Goal: Information Seeking & Learning: Learn about a topic

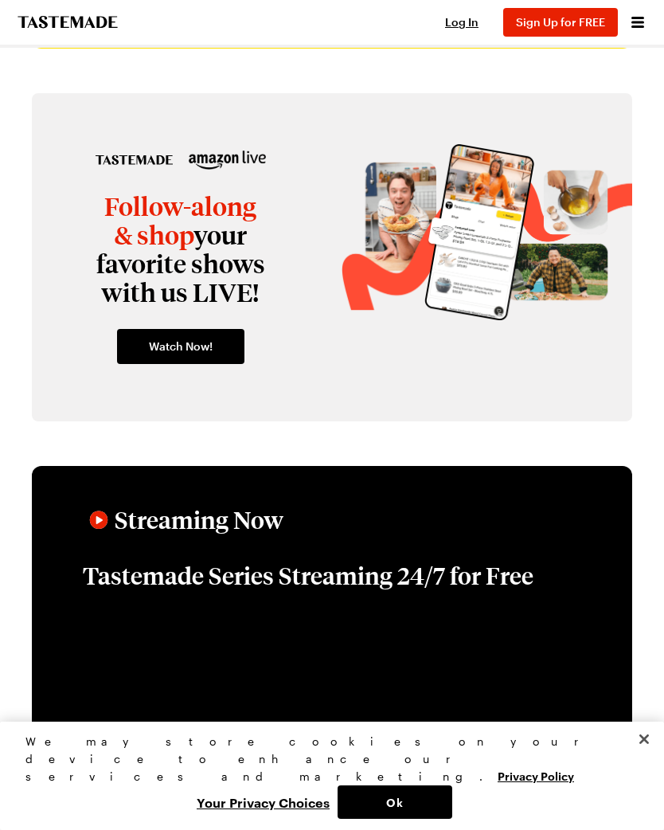
scroll to position [2247, 0]
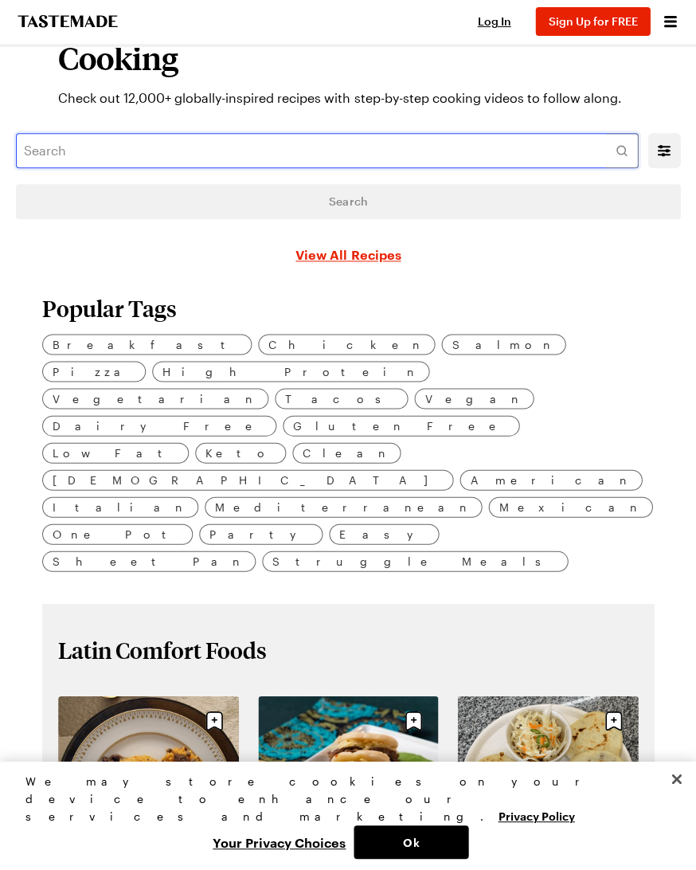
click at [130, 159] on input "text" at bounding box center [327, 151] width 622 height 35
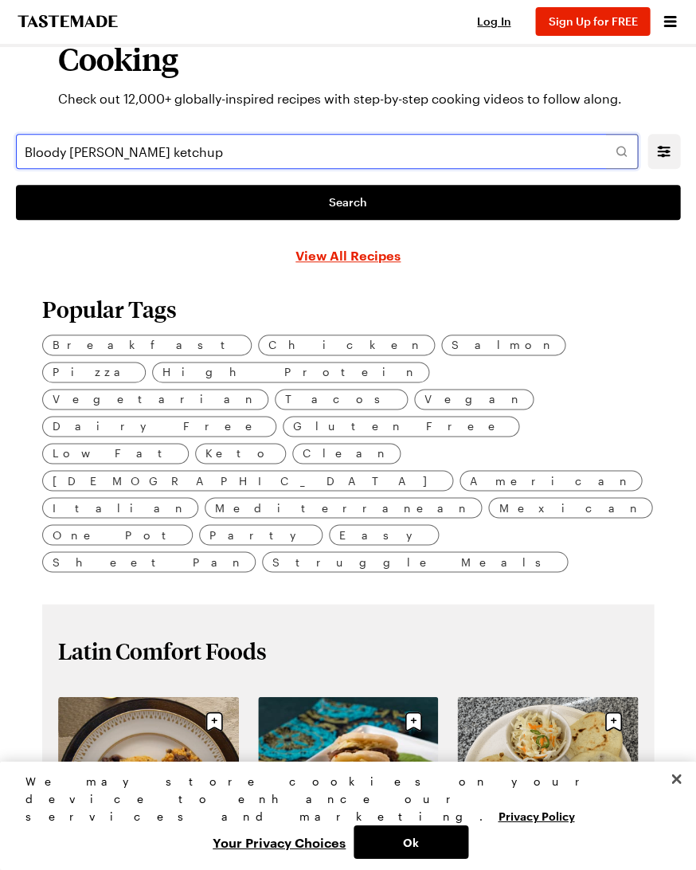
type input "Bloody [PERSON_NAME] ketchup"
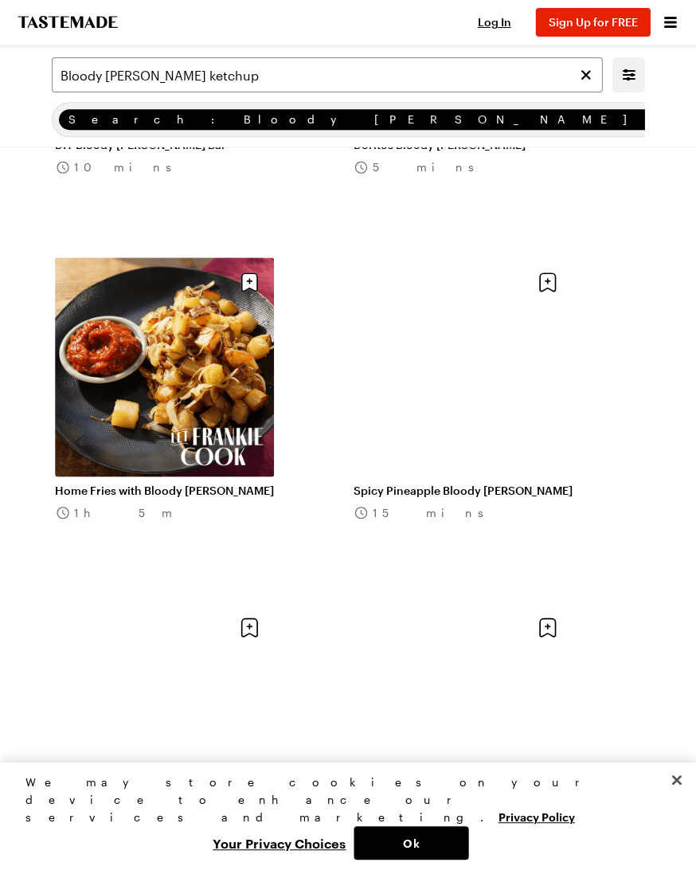
scroll to position [1381, 0]
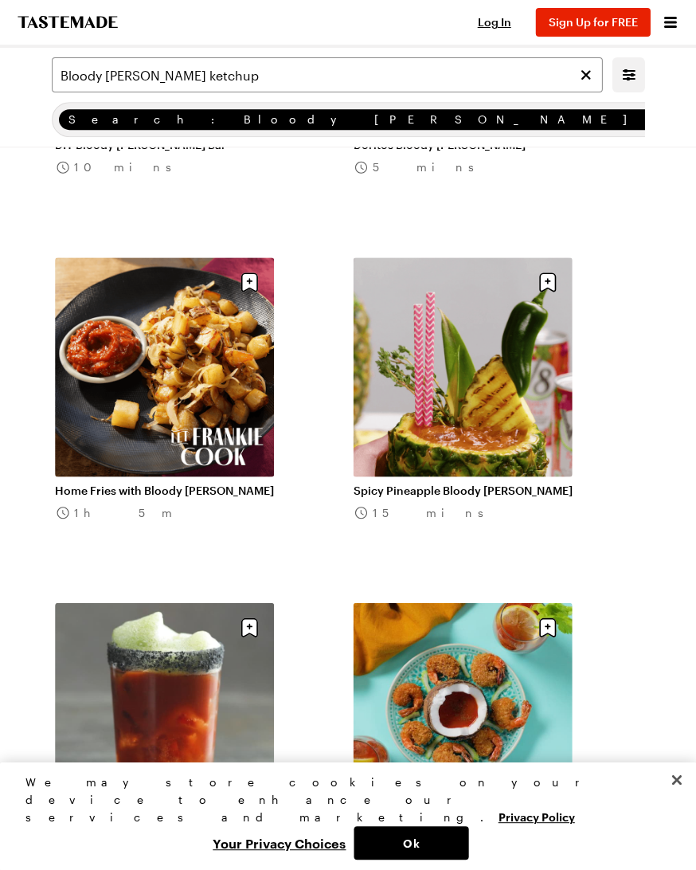
click at [147, 483] on link "Home Fries with Bloody [PERSON_NAME]" at bounding box center [164, 490] width 219 height 14
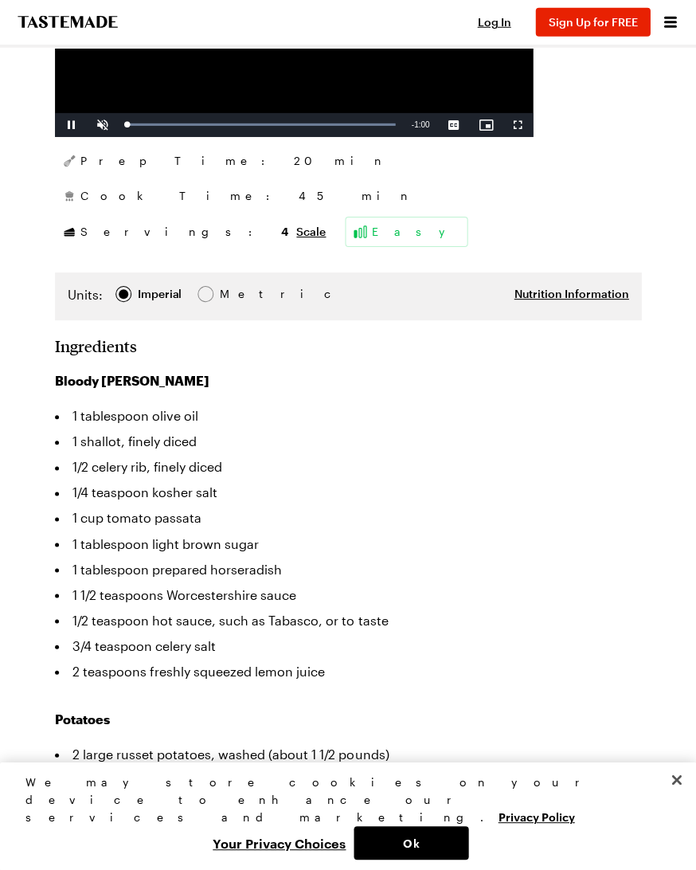
scroll to position [497, 0]
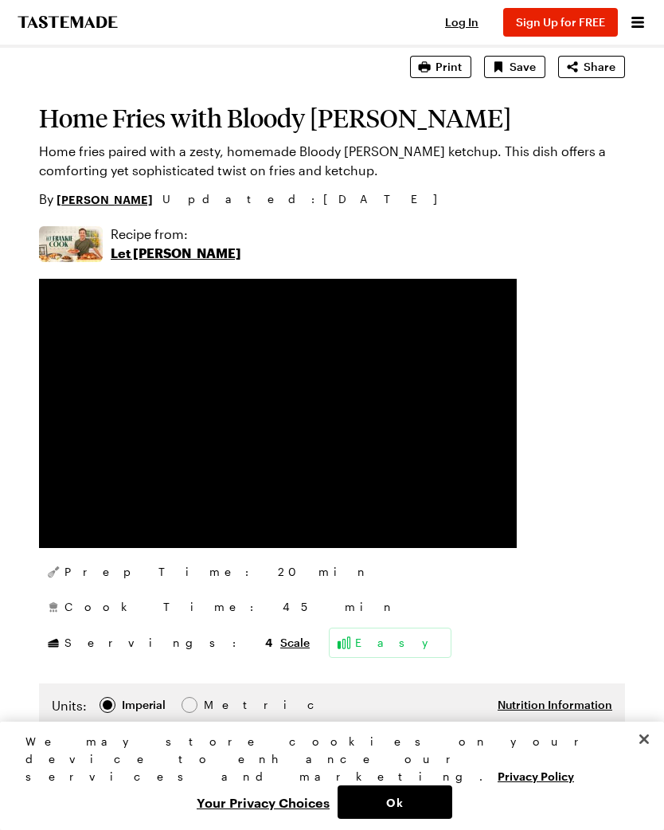
scroll to position [83, 0]
